Goal: Navigation & Orientation: Go to known website

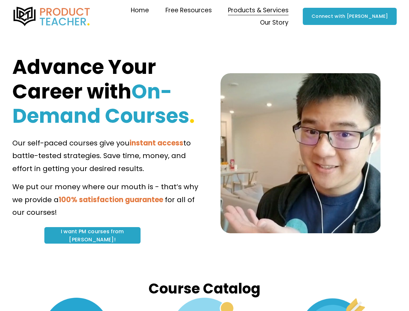
click at [193, 156] on span "to battle-tested strategies. Save time, money, and effort in getting your desir…" at bounding box center [102, 156] width 181 height 36
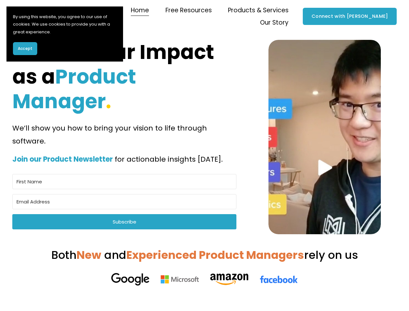
click at [25, 49] on span "Accept" at bounding box center [25, 49] width 15 height 6
